Goal: Information Seeking & Learning: Learn about a topic

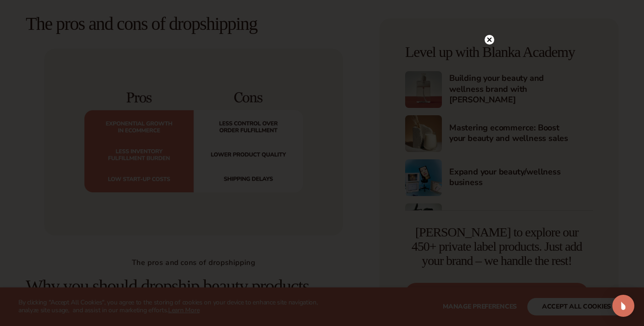
scroll to position [1114, 0]
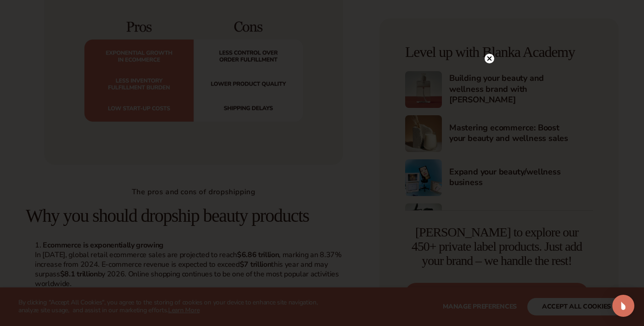
click at [491, 57] on icon at bounding box center [490, 58] width 5 height 5
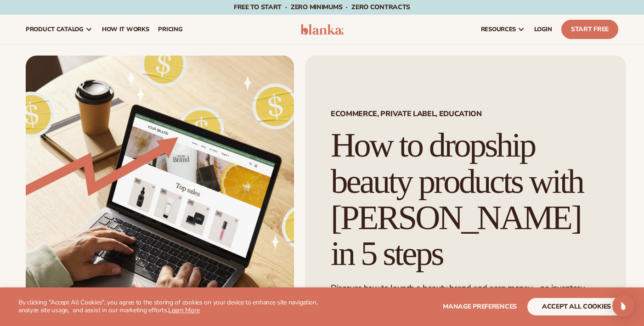
scroll to position [0, 0]
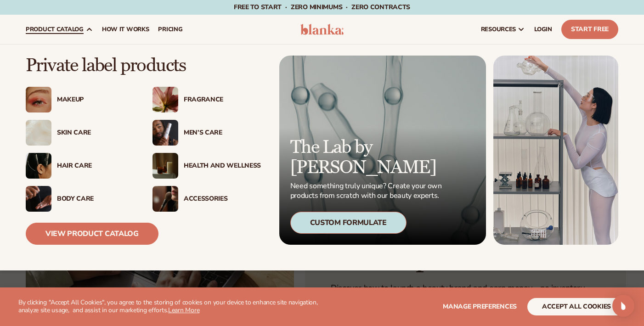
click at [66, 96] on div "Makeup" at bounding box center [95, 100] width 77 height 8
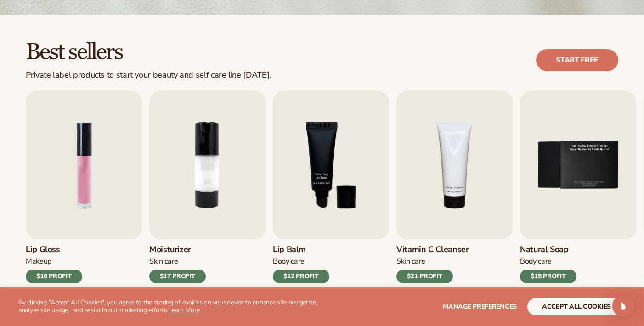
scroll to position [316, 0]
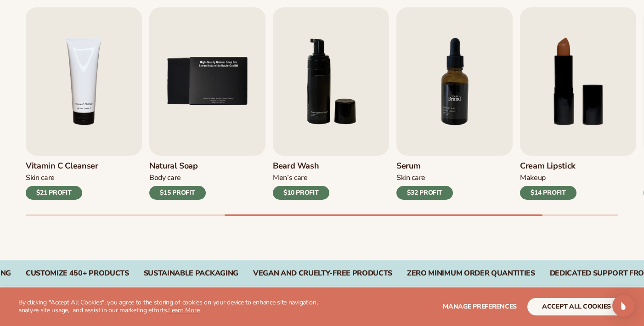
click at [460, 118] on img "7 / 9" at bounding box center [455, 81] width 116 height 148
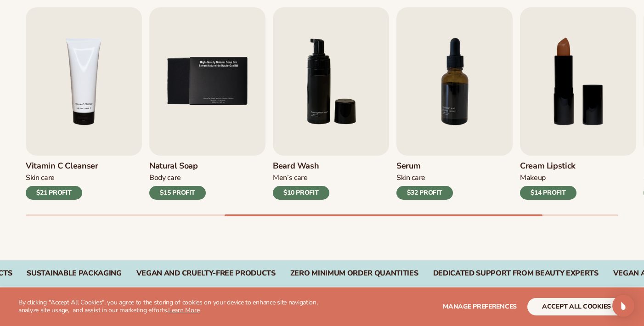
click at [419, 193] on div "$32 PROFIT" at bounding box center [425, 193] width 57 height 14
click at [455, 97] on img "7 / 9" at bounding box center [455, 81] width 116 height 148
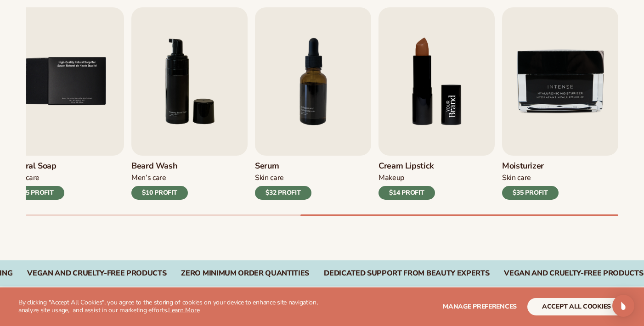
click at [424, 104] on img "8 / 9" at bounding box center [437, 81] width 116 height 148
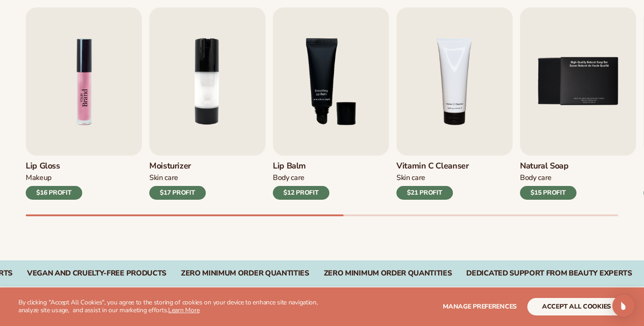
click at [86, 108] on img "1 / 9" at bounding box center [84, 81] width 116 height 148
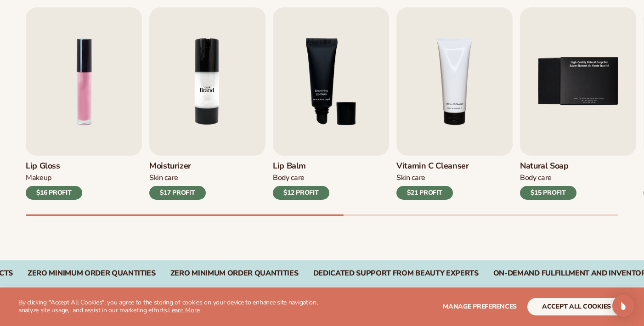
click at [208, 102] on img "2 / 9" at bounding box center [207, 81] width 116 height 148
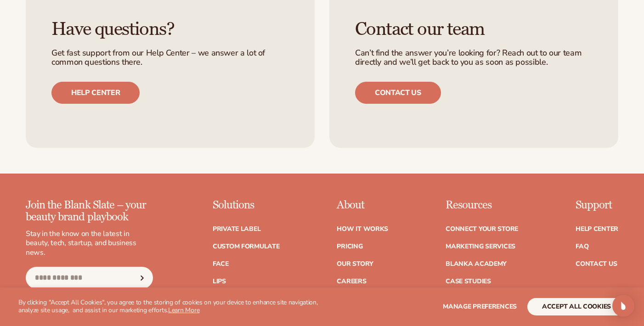
scroll to position [1529, 0]
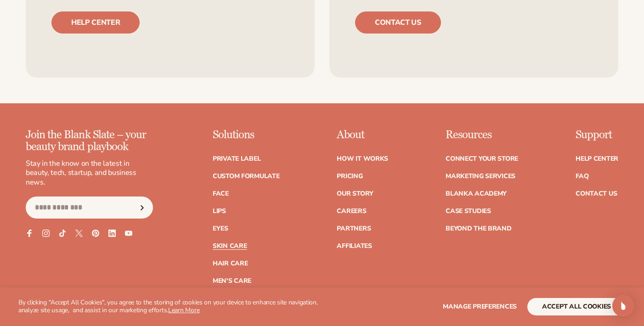
click at [221, 243] on link "Skin Care" at bounding box center [230, 246] width 34 height 6
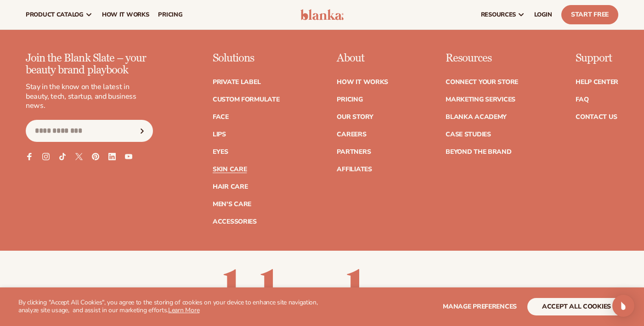
scroll to position [1771, 0]
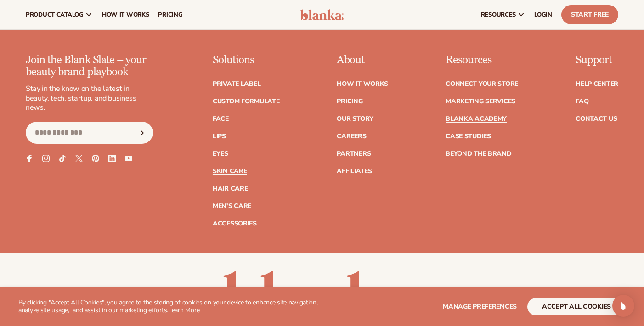
click at [466, 116] on link "Blanka Academy" at bounding box center [476, 119] width 61 height 6
click at [461, 98] on link "Marketing services" at bounding box center [481, 101] width 70 height 6
click at [343, 98] on link "Pricing" at bounding box center [350, 101] width 26 height 6
click at [247, 98] on link "Custom formulate" at bounding box center [246, 101] width 67 height 6
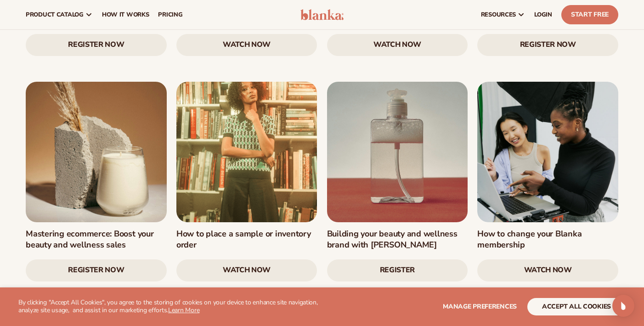
scroll to position [1099, 0]
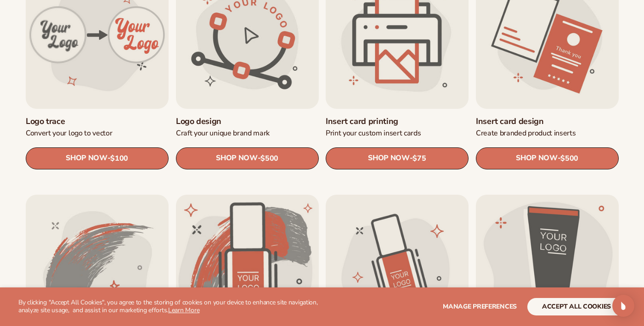
scroll to position [498, 0]
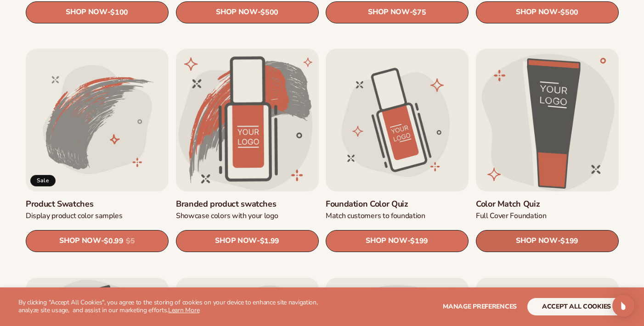
click at [544, 240] on span "SHOP NOW" at bounding box center [536, 241] width 41 height 9
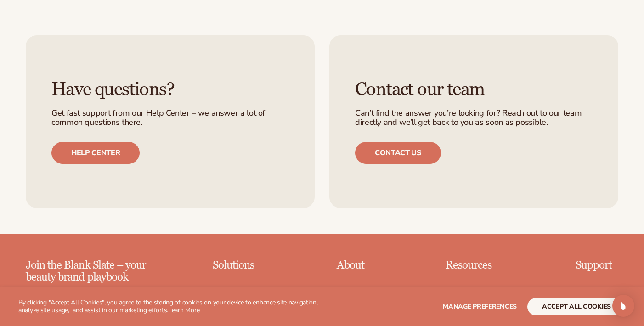
scroll to position [535, 0]
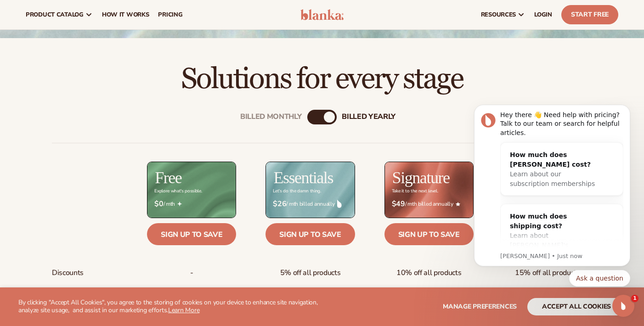
scroll to position [239, 0]
click at [308, 118] on div "Billed Monthly" at bounding box center [312, 117] width 11 height 11
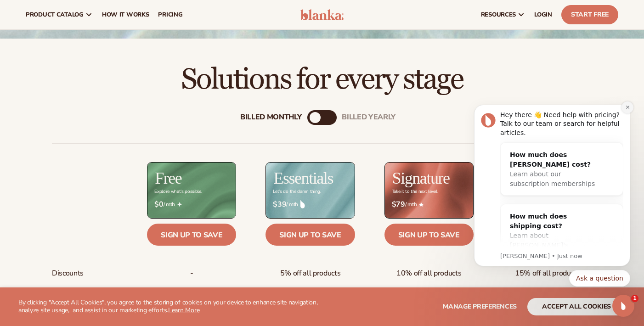
click at [626, 109] on icon "Dismiss notification" at bounding box center [628, 107] width 5 height 5
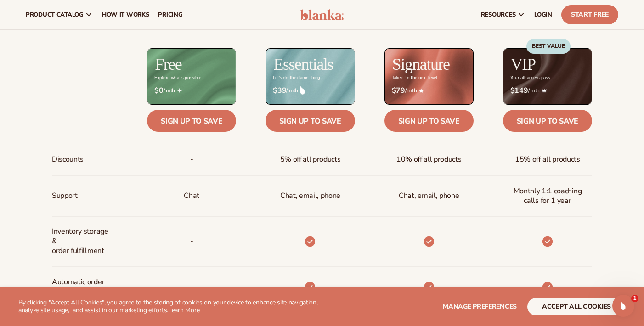
scroll to position [345, 0]
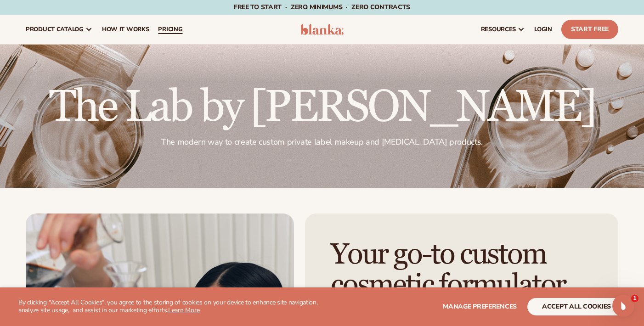
click at [175, 31] on span "pricing" at bounding box center [170, 29] width 24 height 7
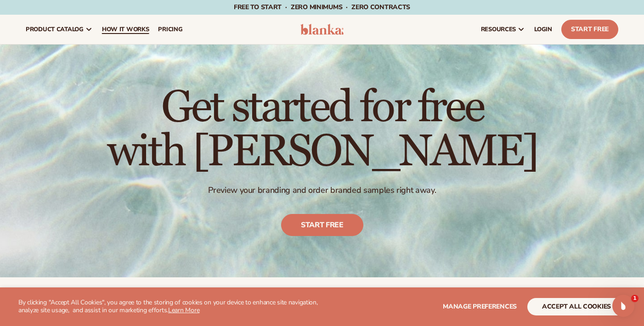
click at [121, 24] on link "How It Works" at bounding box center [125, 29] width 57 height 29
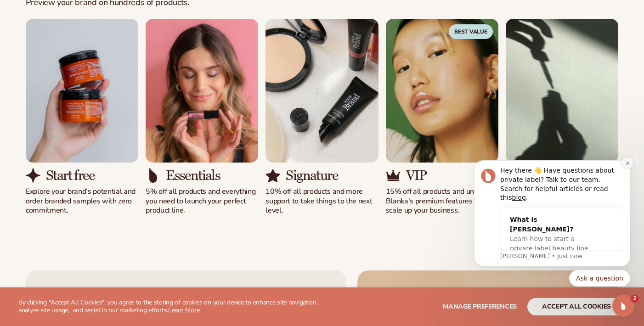
click at [627, 165] on icon "Dismiss notification" at bounding box center [627, 163] width 3 height 3
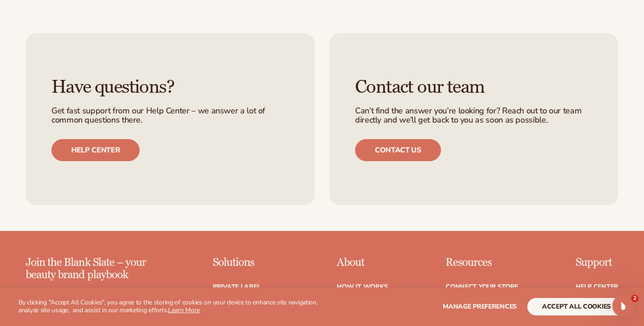
scroll to position [1899, 0]
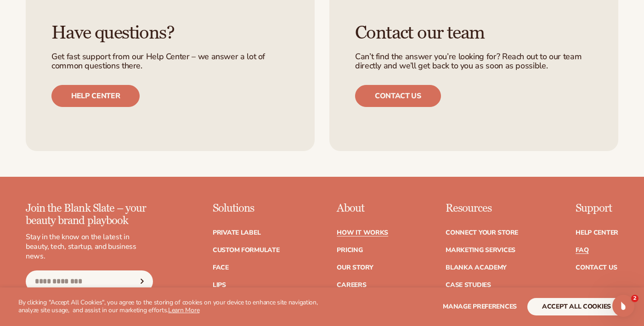
click at [586, 247] on link "FAQ" at bounding box center [582, 250] width 13 height 6
